Goal: Information Seeking & Learning: Check status

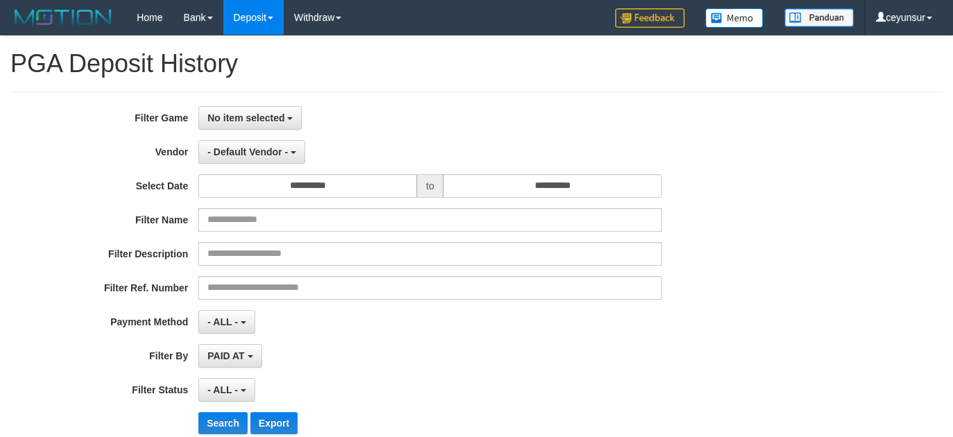
select select
select select "**"
click at [295, 120] on button "No item selected" at bounding box center [249, 118] width 103 height 24
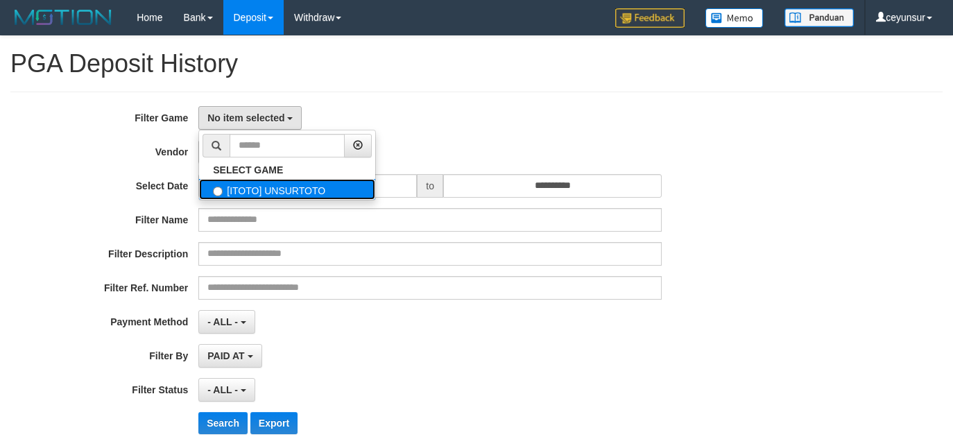
click at [268, 188] on label "[ITOTO] UNSURTOTO" at bounding box center [287, 189] width 176 height 21
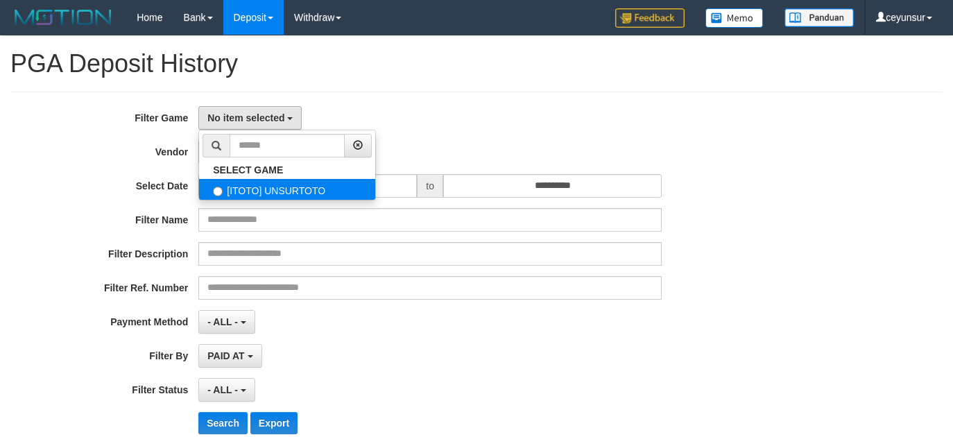
select select "****"
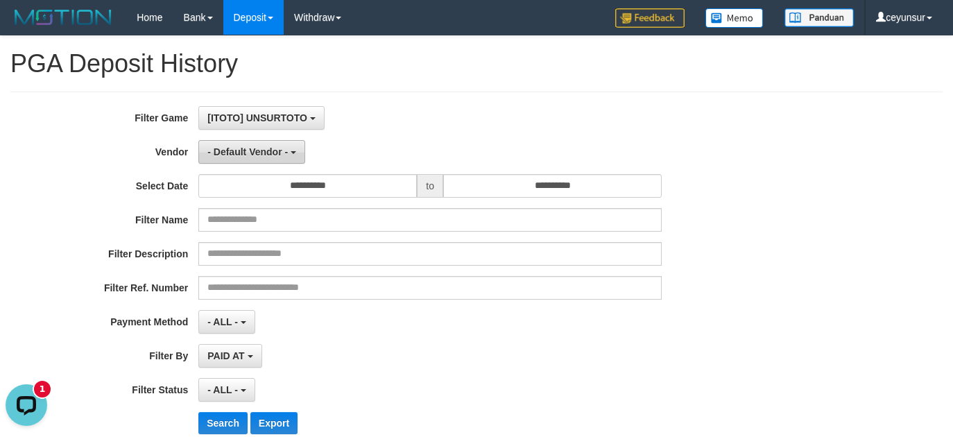
click at [291, 153] on button "- Default Vendor -" at bounding box center [251, 152] width 107 height 24
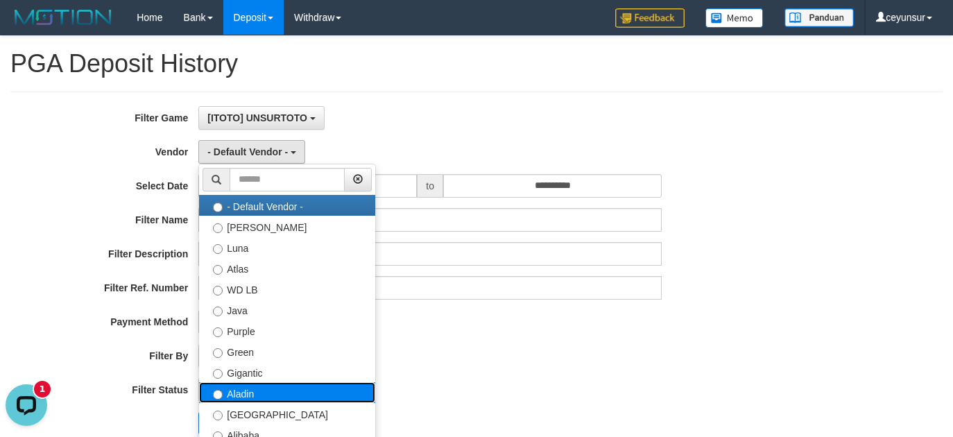
click at [255, 396] on label "Aladin" at bounding box center [287, 392] width 176 height 21
select select "**********"
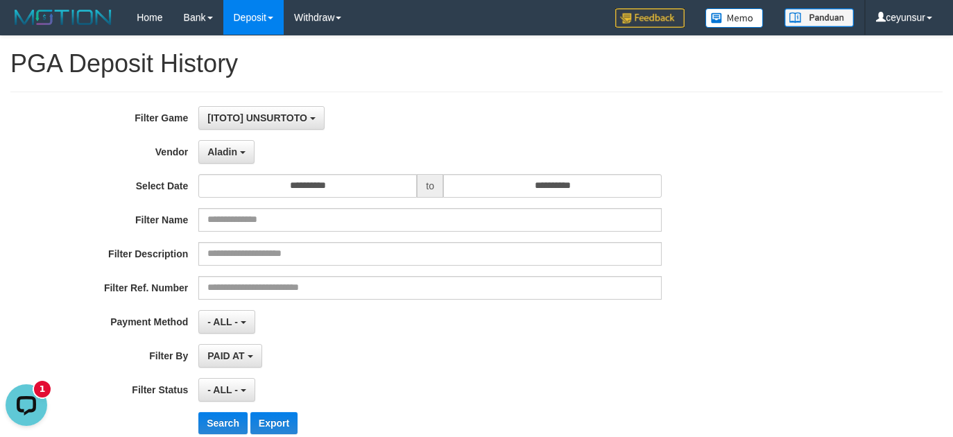
scroll to position [71, 0]
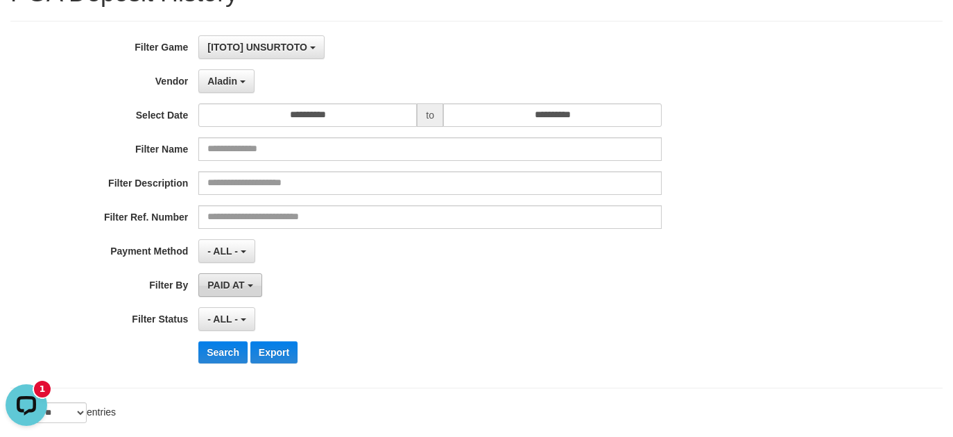
click at [249, 285] on b "button" at bounding box center [251, 285] width 6 height 3
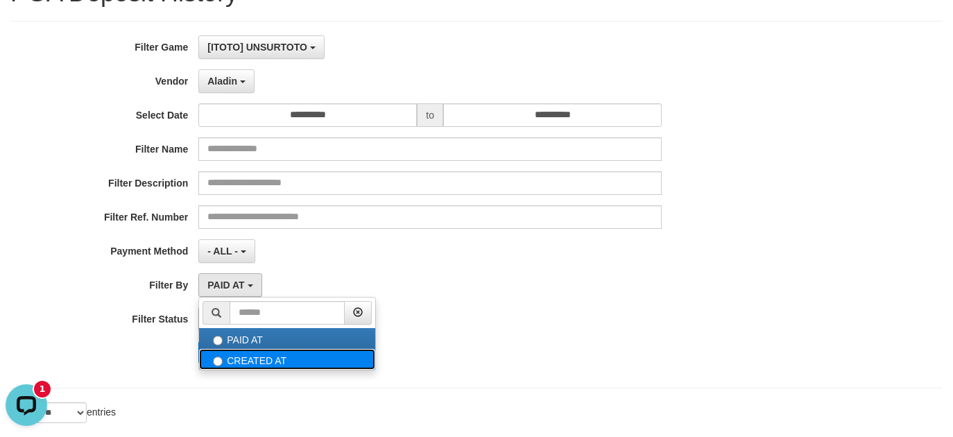
click at [255, 359] on label "CREATED AT" at bounding box center [287, 359] width 176 height 21
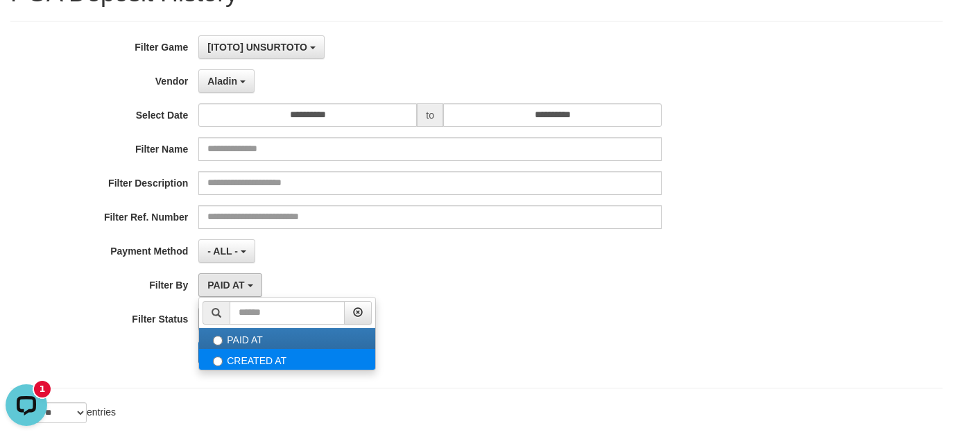
select select "*"
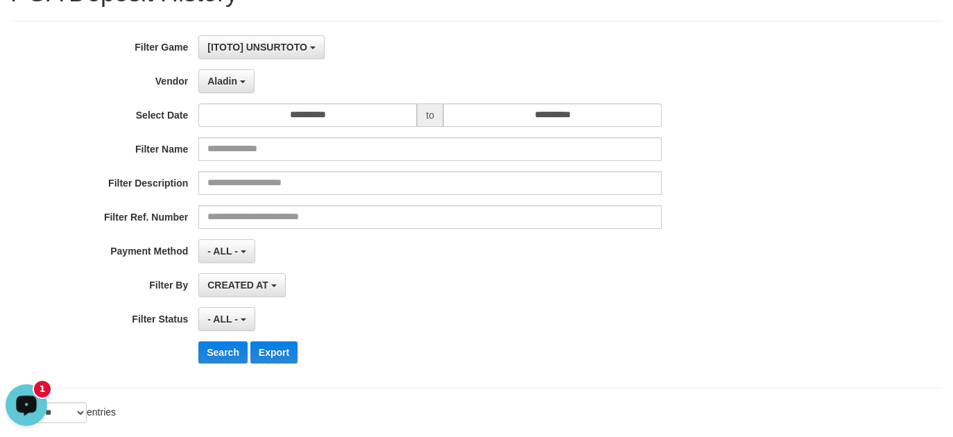
click at [33, 405] on icon "Open LiveChat chat widget" at bounding box center [26, 404] width 13 height 9
click at [436, 288] on div "CREATED AT PAID AT CREATED AT" at bounding box center [429, 285] width 463 height 24
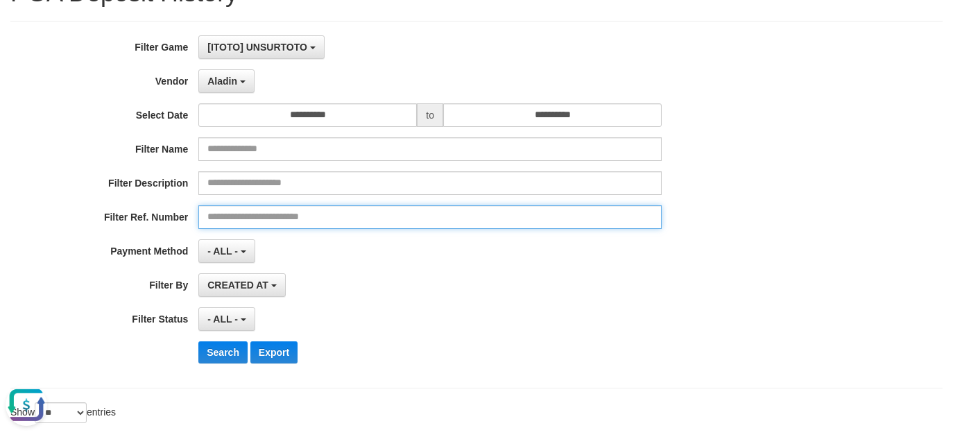
click at [274, 210] on input "text" at bounding box center [429, 217] width 463 height 24
type input "**********"
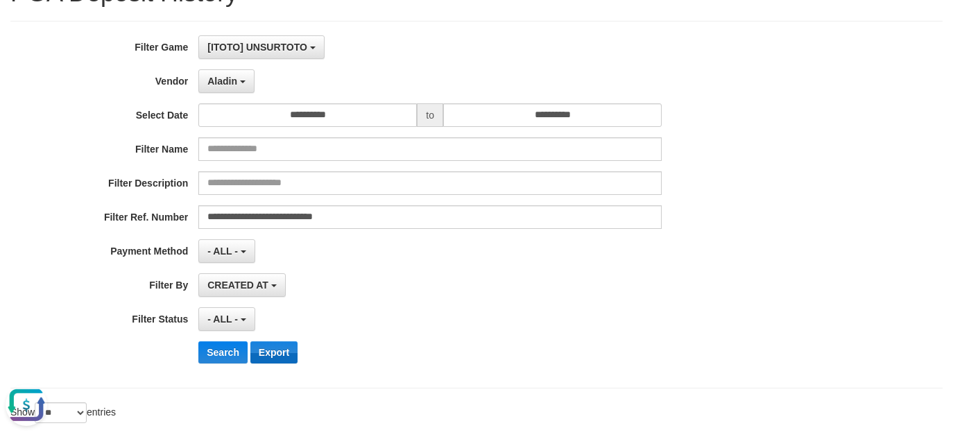
drag, startPoint x: 382, startPoint y: 306, endPoint x: 292, endPoint y: 353, distance: 101.8
click at [378, 311] on div "**********" at bounding box center [397, 204] width 794 height 338
click at [226, 354] on button "Search" at bounding box center [222, 352] width 49 height 22
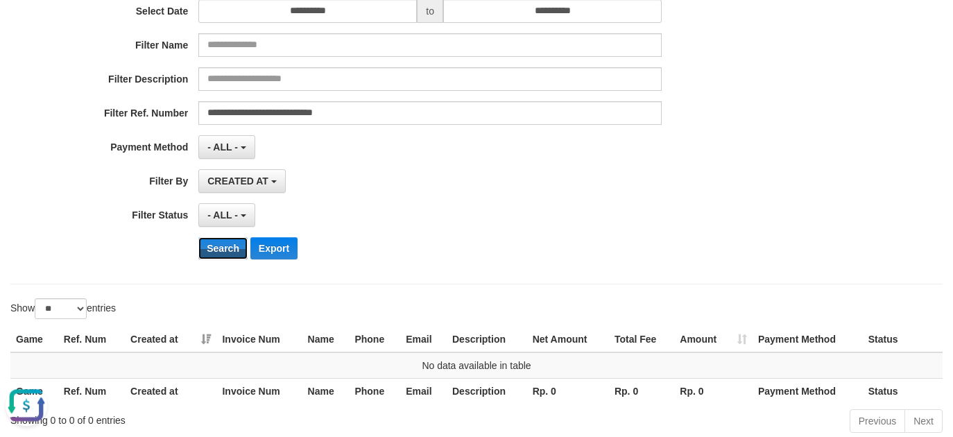
scroll to position [252, 0]
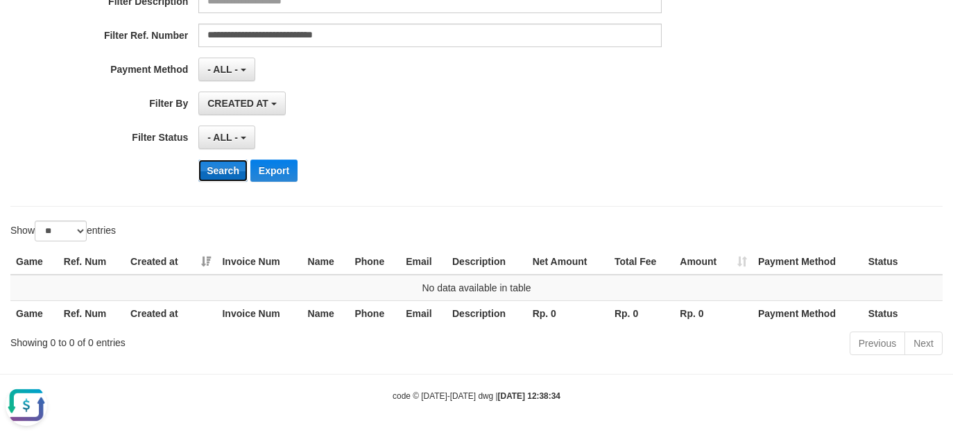
click at [227, 177] on button "Search" at bounding box center [222, 171] width 49 height 22
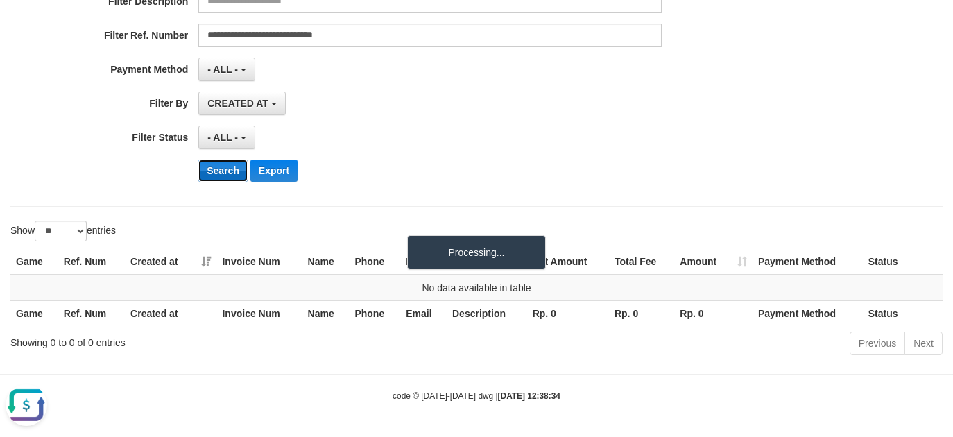
click at [227, 177] on button "Search" at bounding box center [222, 171] width 49 height 22
click at [227, 176] on button "Search" at bounding box center [222, 171] width 49 height 22
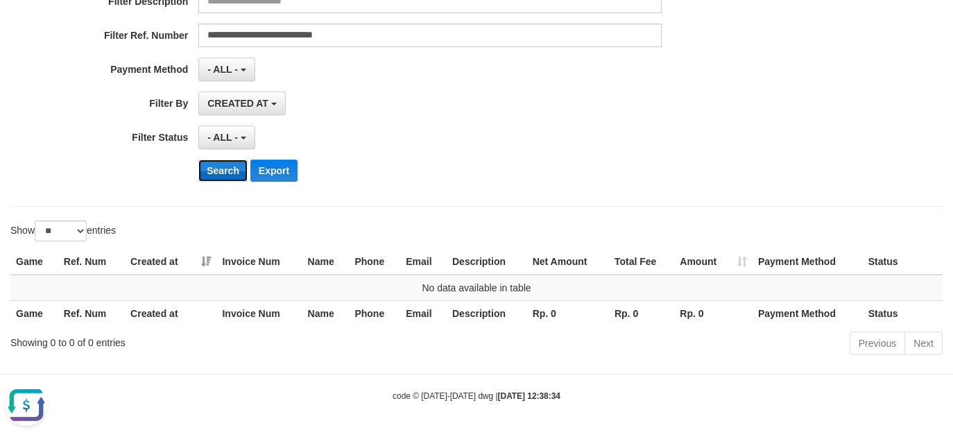
click at [227, 176] on button "Search" at bounding box center [222, 171] width 49 height 22
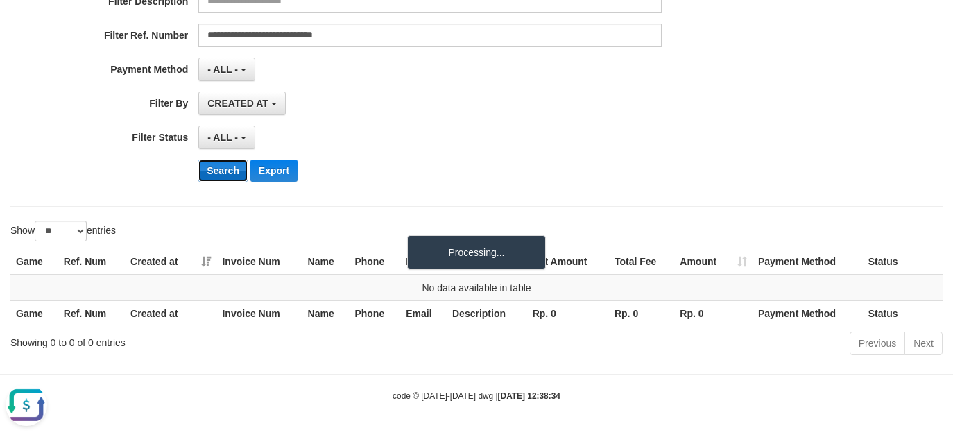
click at [227, 176] on button "Search" at bounding box center [222, 171] width 49 height 22
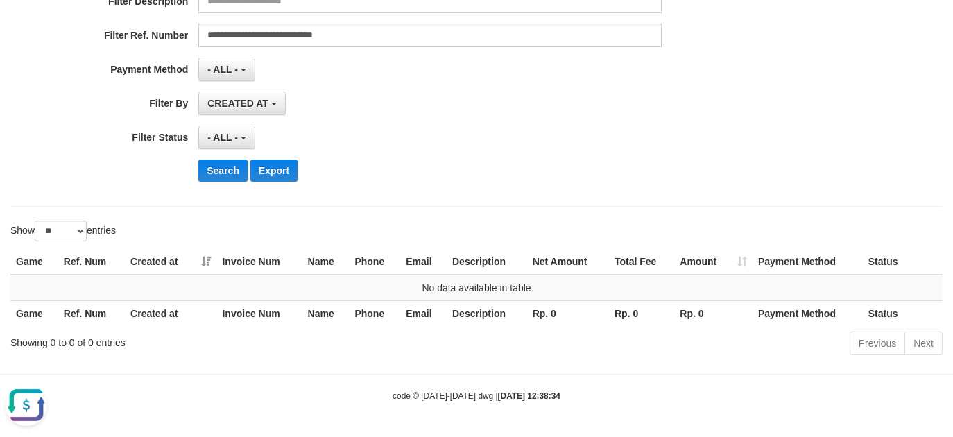
click at [393, 172] on div "Search Export" at bounding box center [496, 171] width 596 height 22
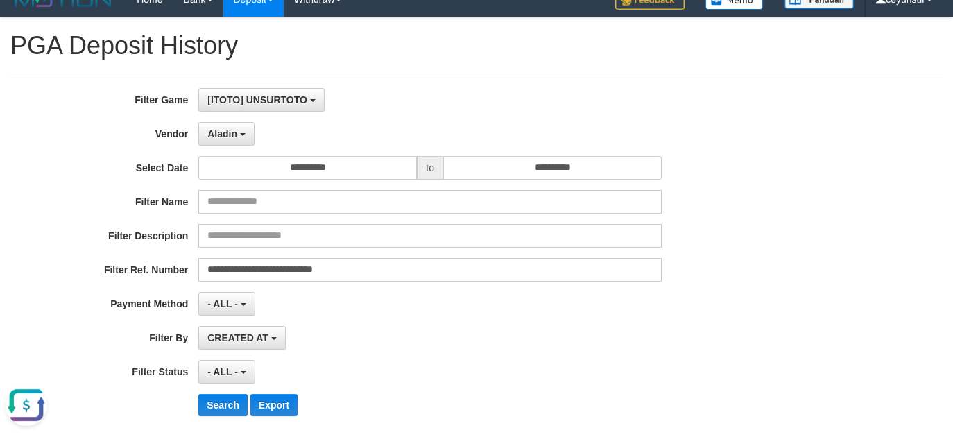
scroll to position [0, 0]
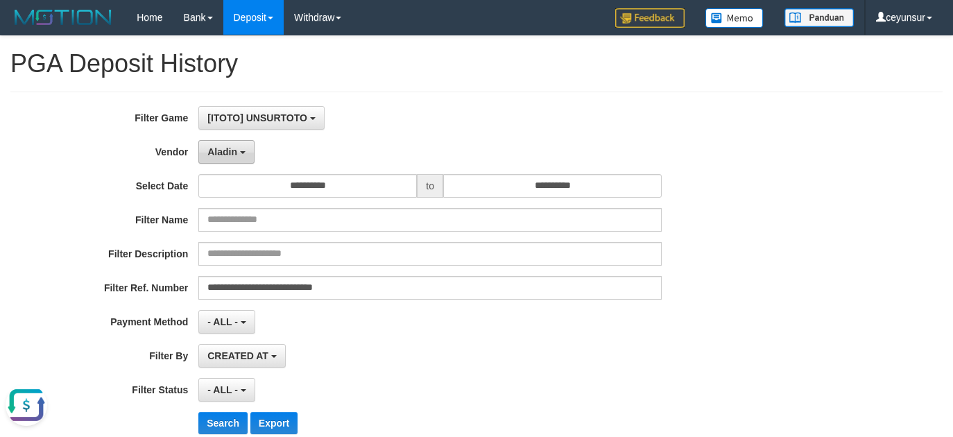
click at [248, 147] on button "Aladin" at bounding box center [226, 152] width 56 height 24
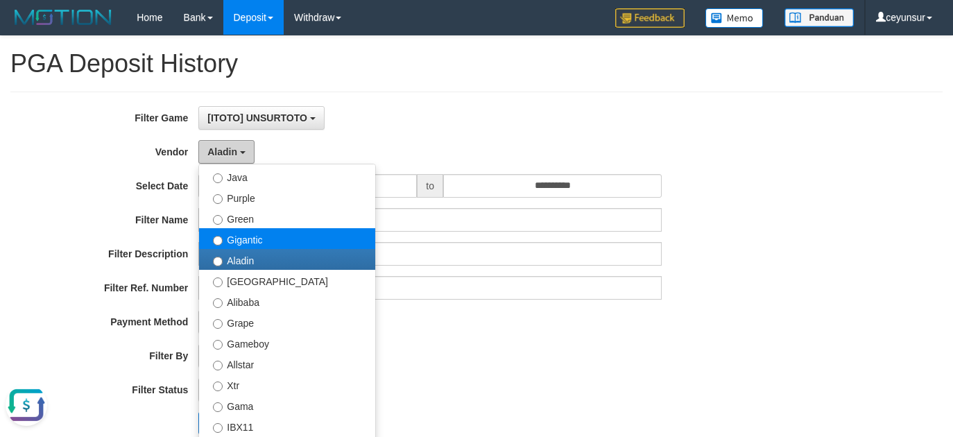
scroll to position [200, 0]
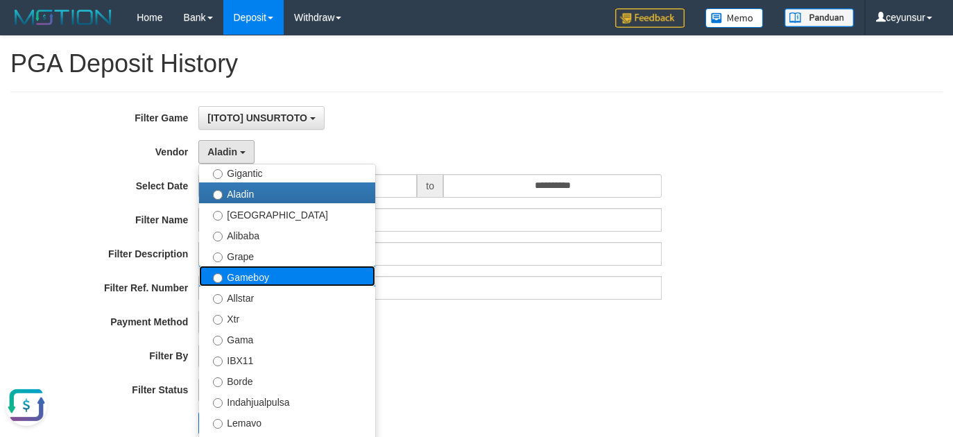
click at [258, 280] on label "Gameboy" at bounding box center [287, 276] width 176 height 21
select select "**********"
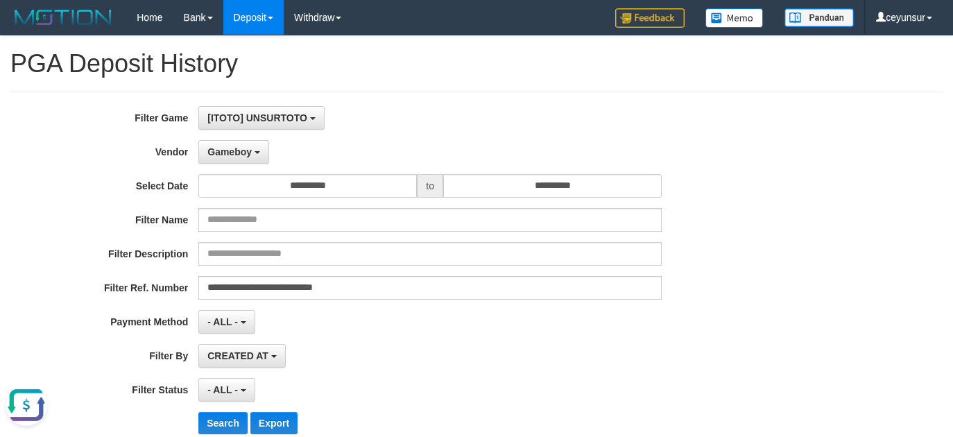
drag, startPoint x: 360, startPoint y: 350, endPoint x: 361, endPoint y: 362, distance: 11.8
click at [361, 352] on div "CREATED AT PAID AT CREATED AT" at bounding box center [429, 356] width 463 height 24
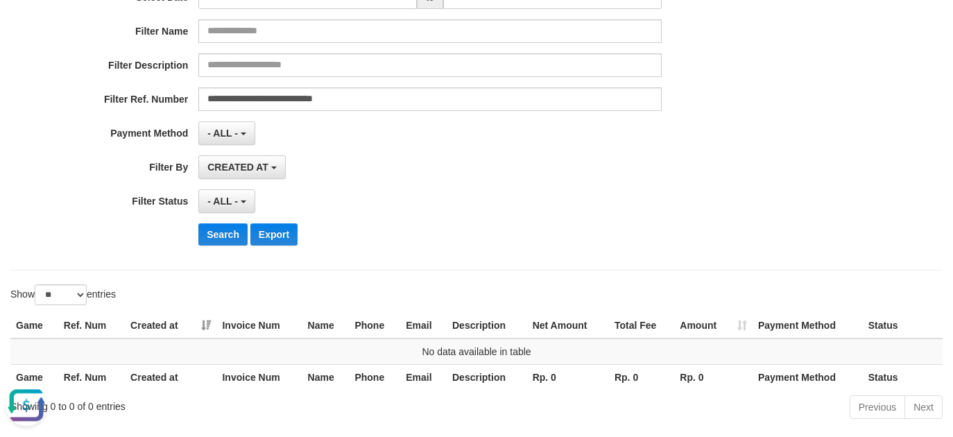
scroll to position [252, 0]
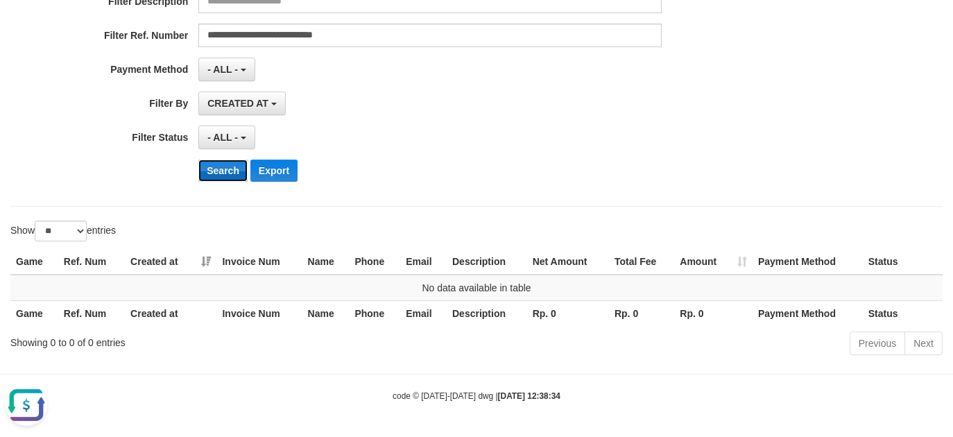
click at [215, 171] on button "Search" at bounding box center [222, 171] width 49 height 22
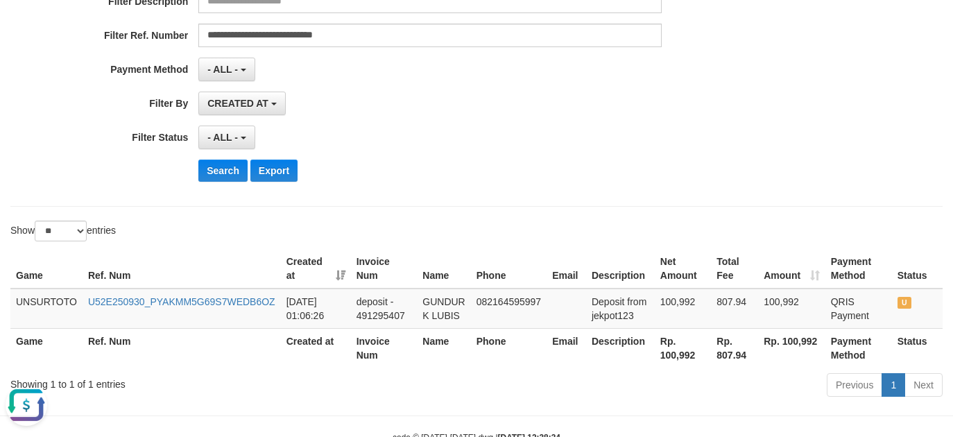
drag, startPoint x: 518, startPoint y: 132, endPoint x: 392, endPoint y: 66, distance: 142.7
click at [513, 132] on div "- ALL - SELECT ALL - ALL - SELECT STATUS PENDING/UNPAID PAID CANCELED EXPIRED" at bounding box center [429, 138] width 463 height 24
